Goal: Task Accomplishment & Management: Manage account settings

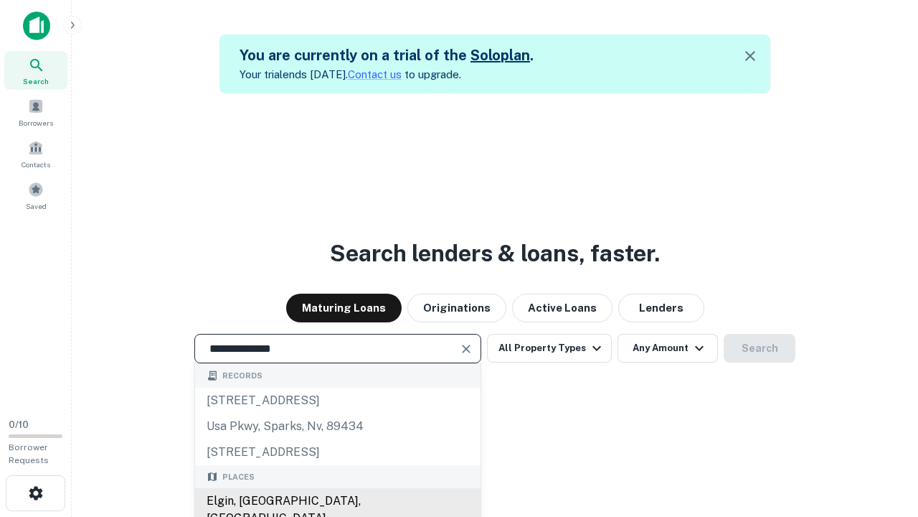
click at [337, 501] on div "Elgin, [GEOGRAPHIC_DATA], [GEOGRAPHIC_DATA]" at bounding box center [338, 509] width 286 height 43
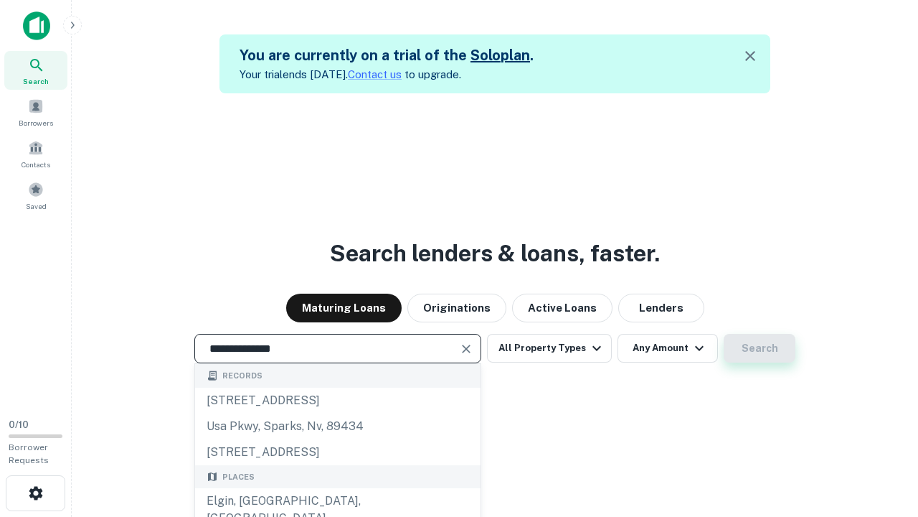
type input "**********"
click at [724, 334] on button "Search" at bounding box center [760, 348] width 72 height 29
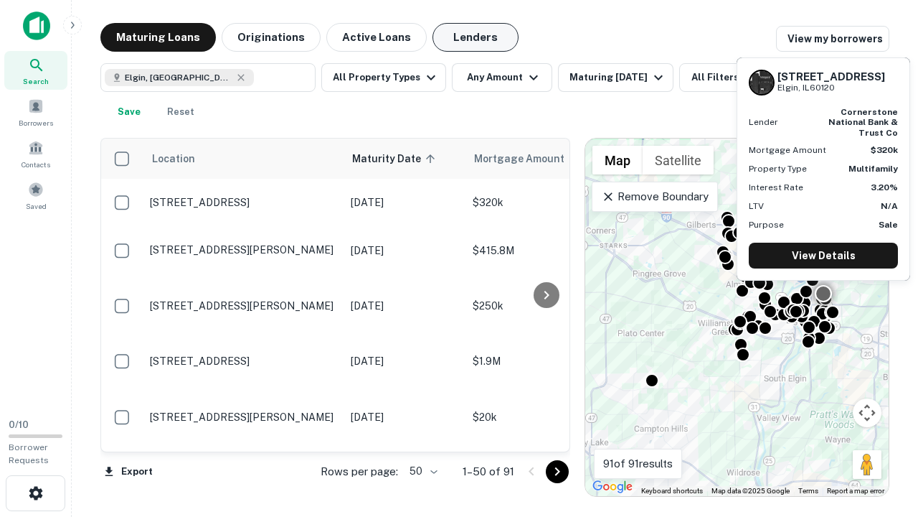
click at [476, 37] on button "Lenders" at bounding box center [476, 37] width 86 height 29
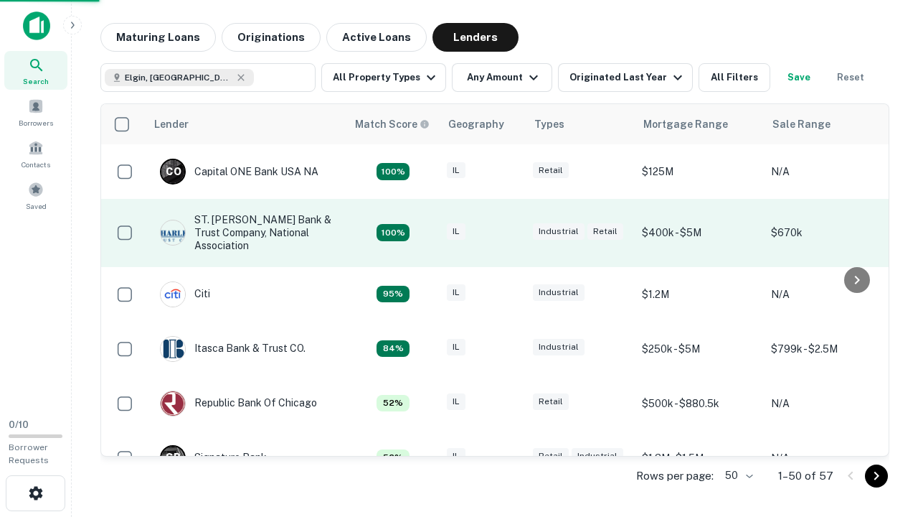
click at [509, 232] on div "IL" at bounding box center [483, 232] width 72 height 19
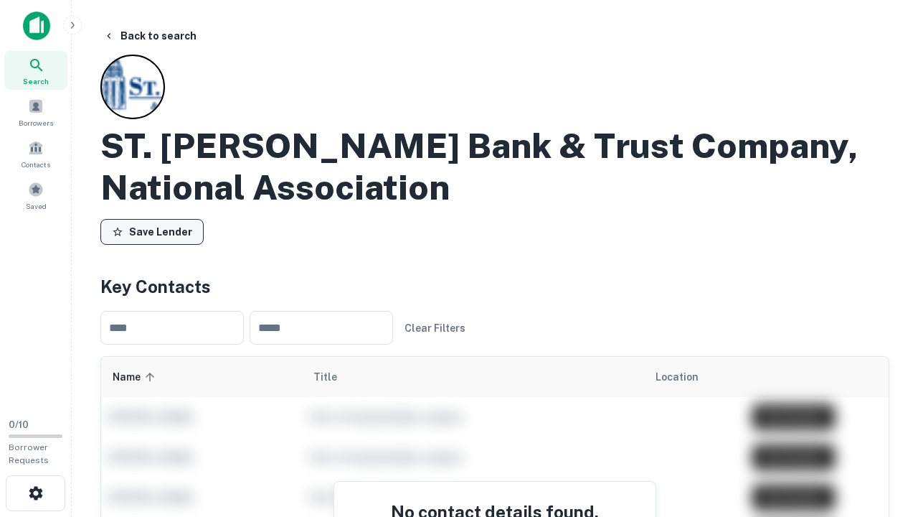
click at [152, 232] on button "Save Lender" at bounding box center [151, 232] width 103 height 26
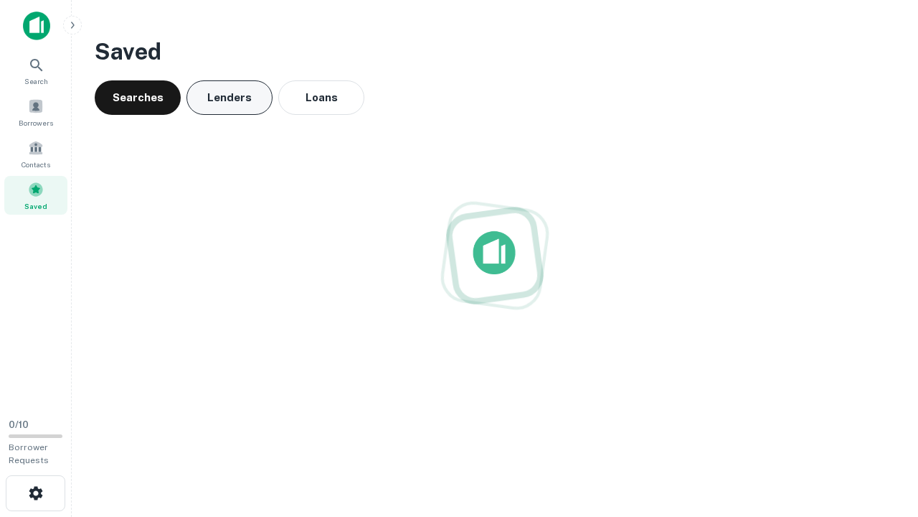
click at [230, 98] on button "Lenders" at bounding box center [230, 97] width 86 height 34
